Goal: Find specific page/section: Find specific page/section

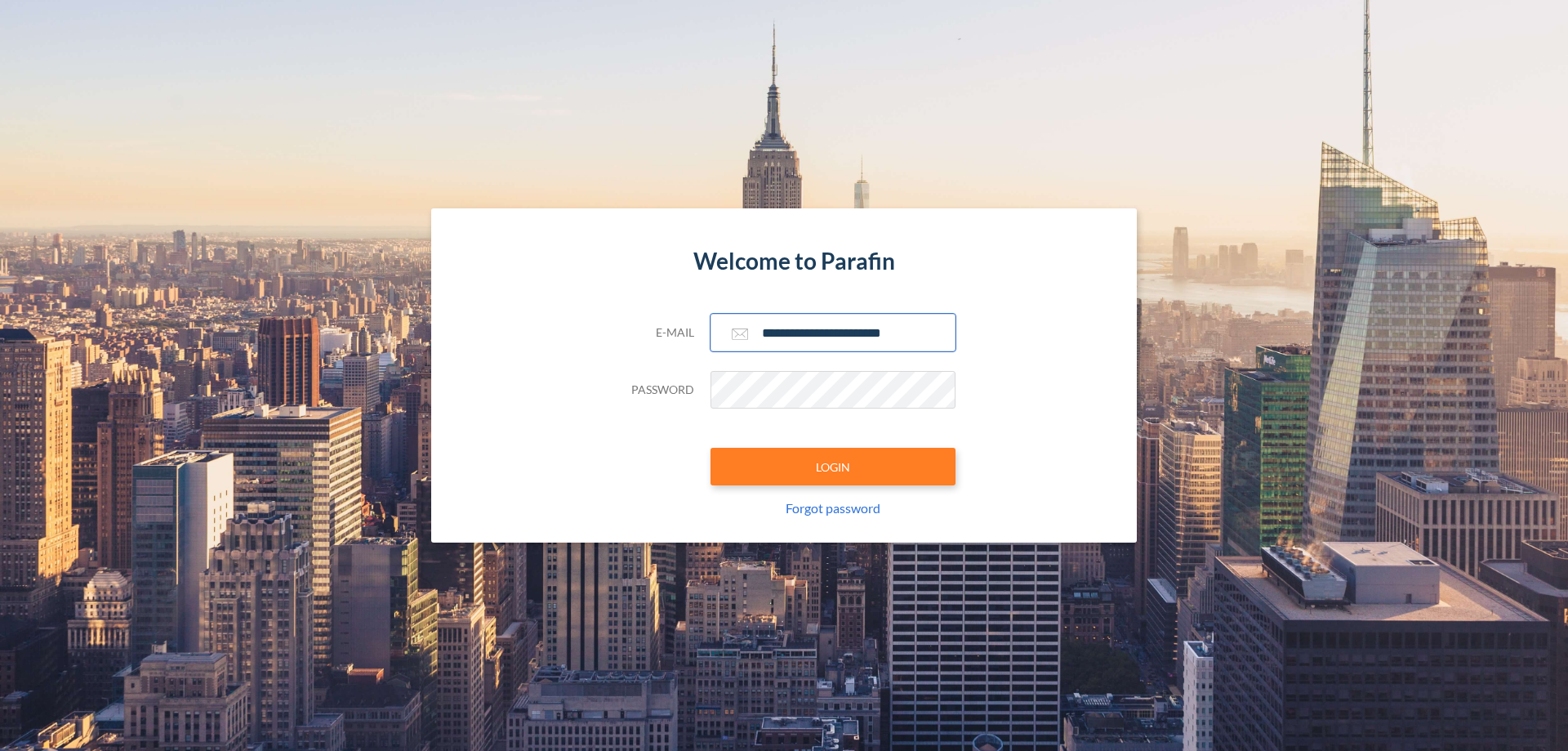
type input "**********"
click at [833, 467] on button "LOGIN" at bounding box center [833, 467] width 245 height 37
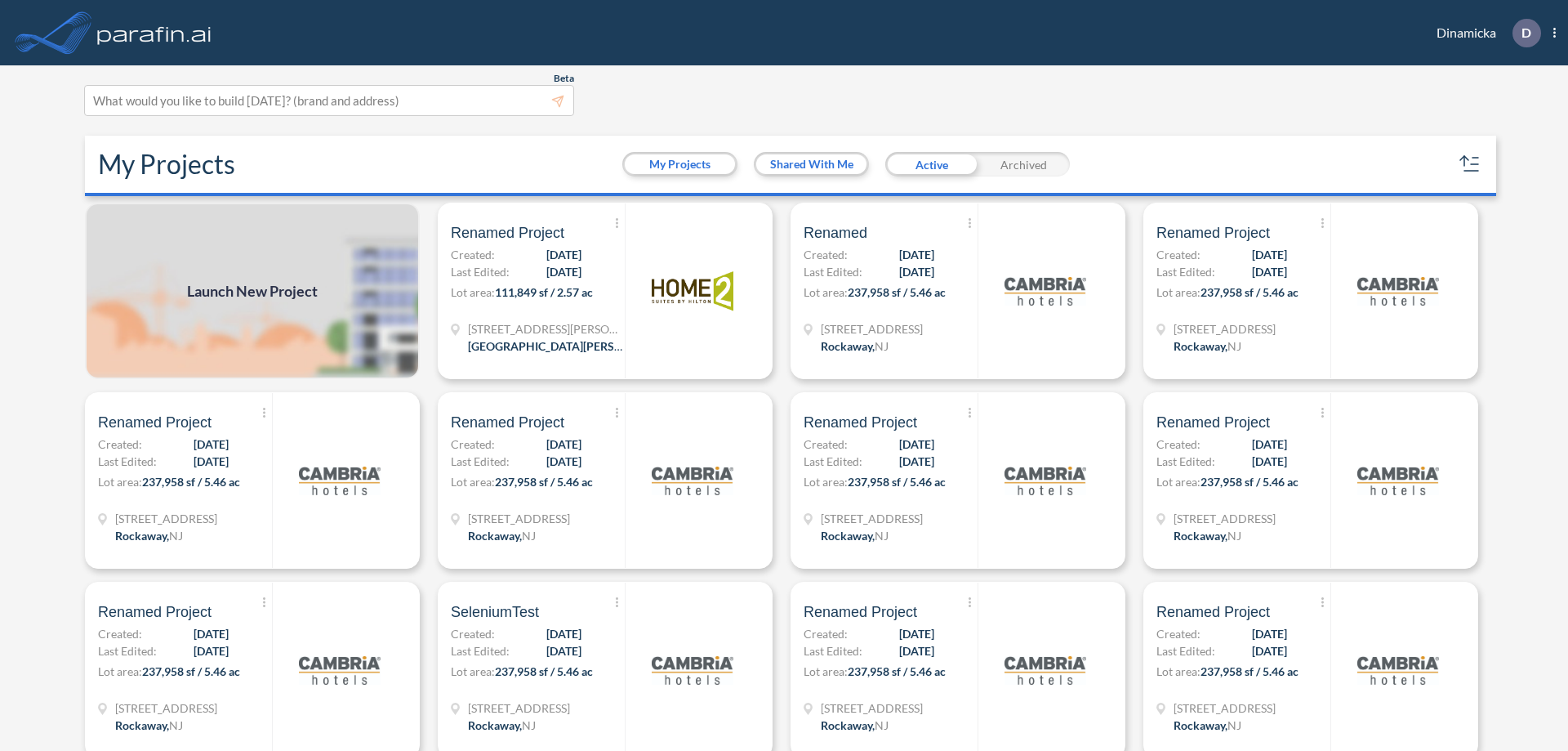
scroll to position [4, 0]
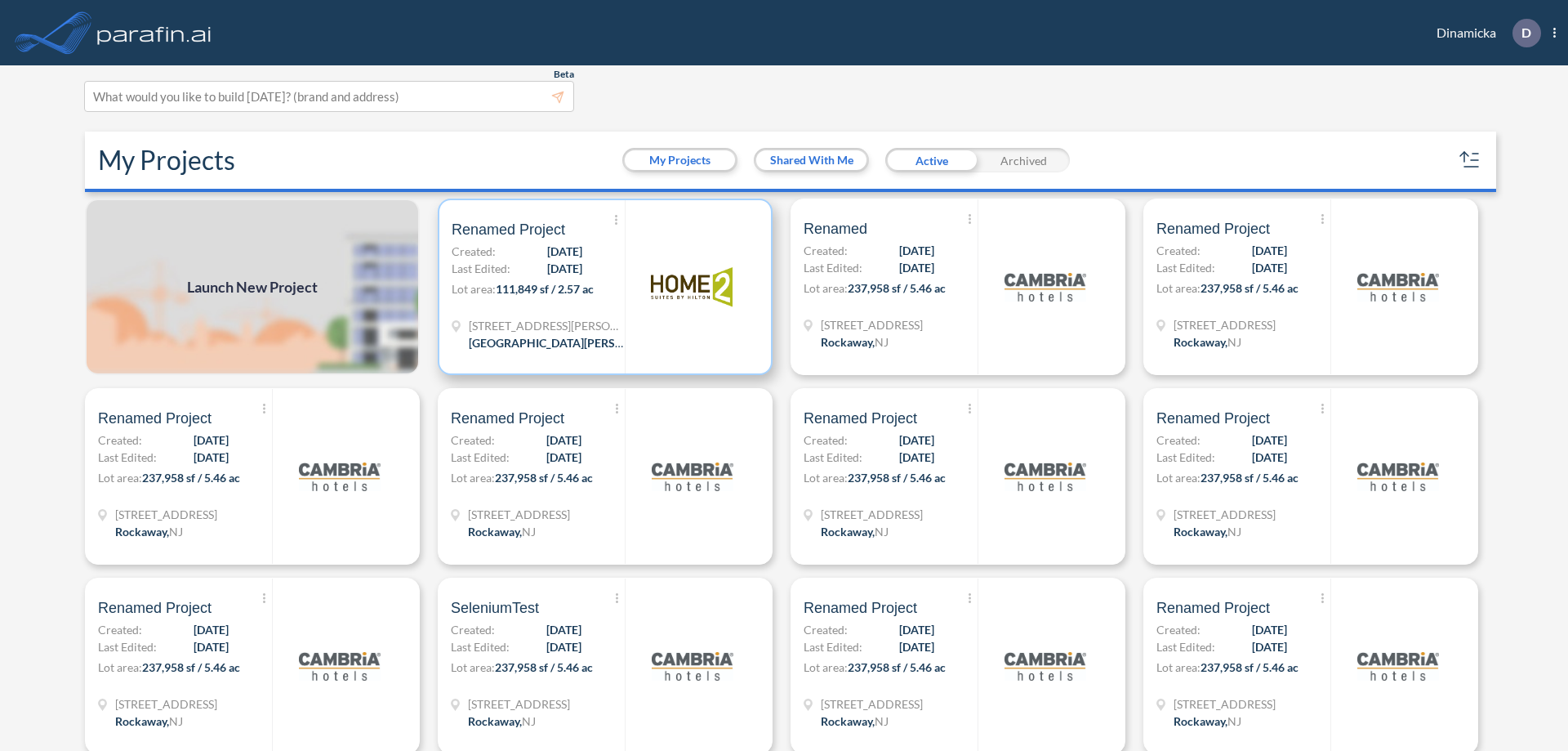
click at [602, 287] on p "Lot area: 111,849 sf / 2.57 ac" at bounding box center [538, 292] width 173 height 24
